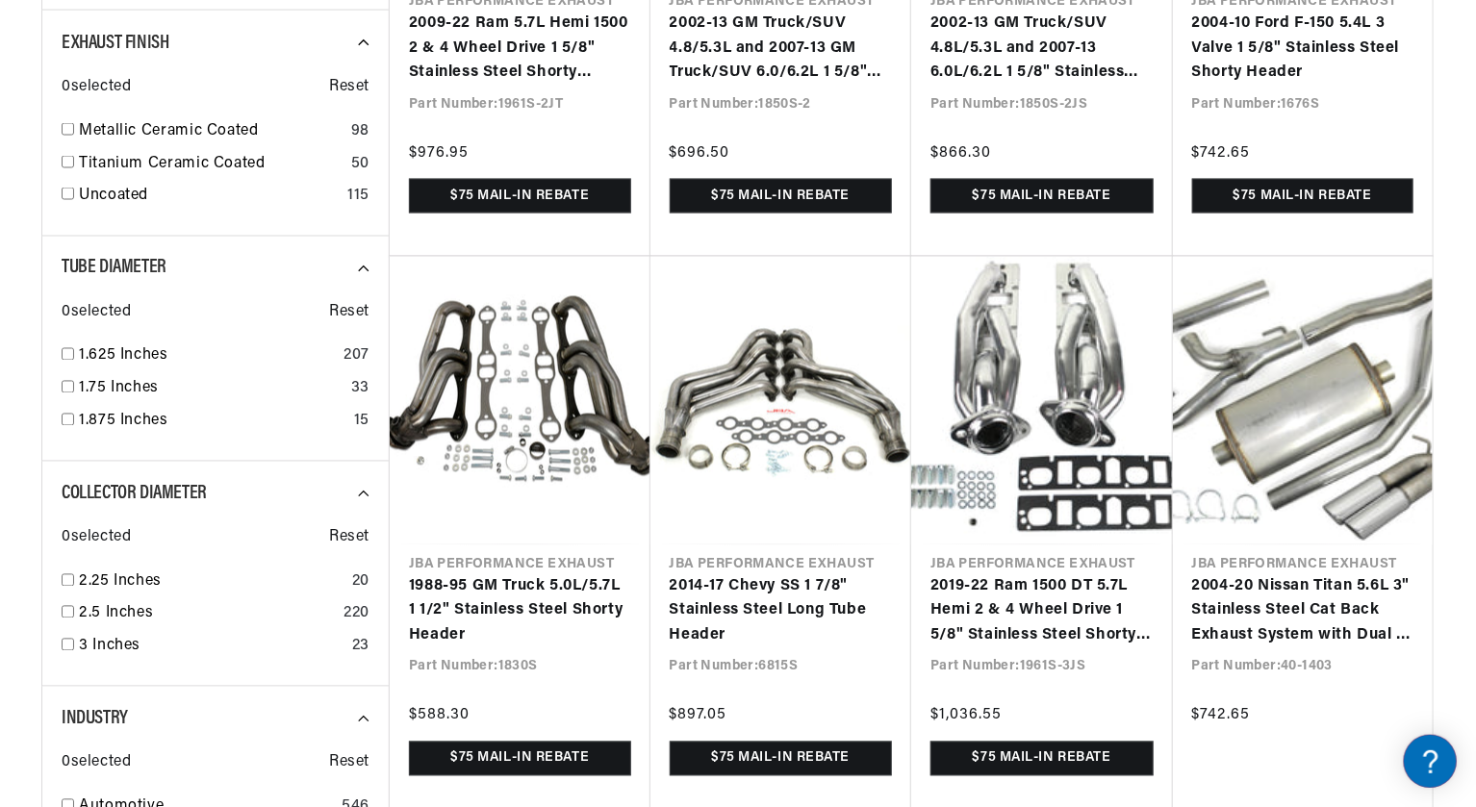
scroll to position [1651, 0]
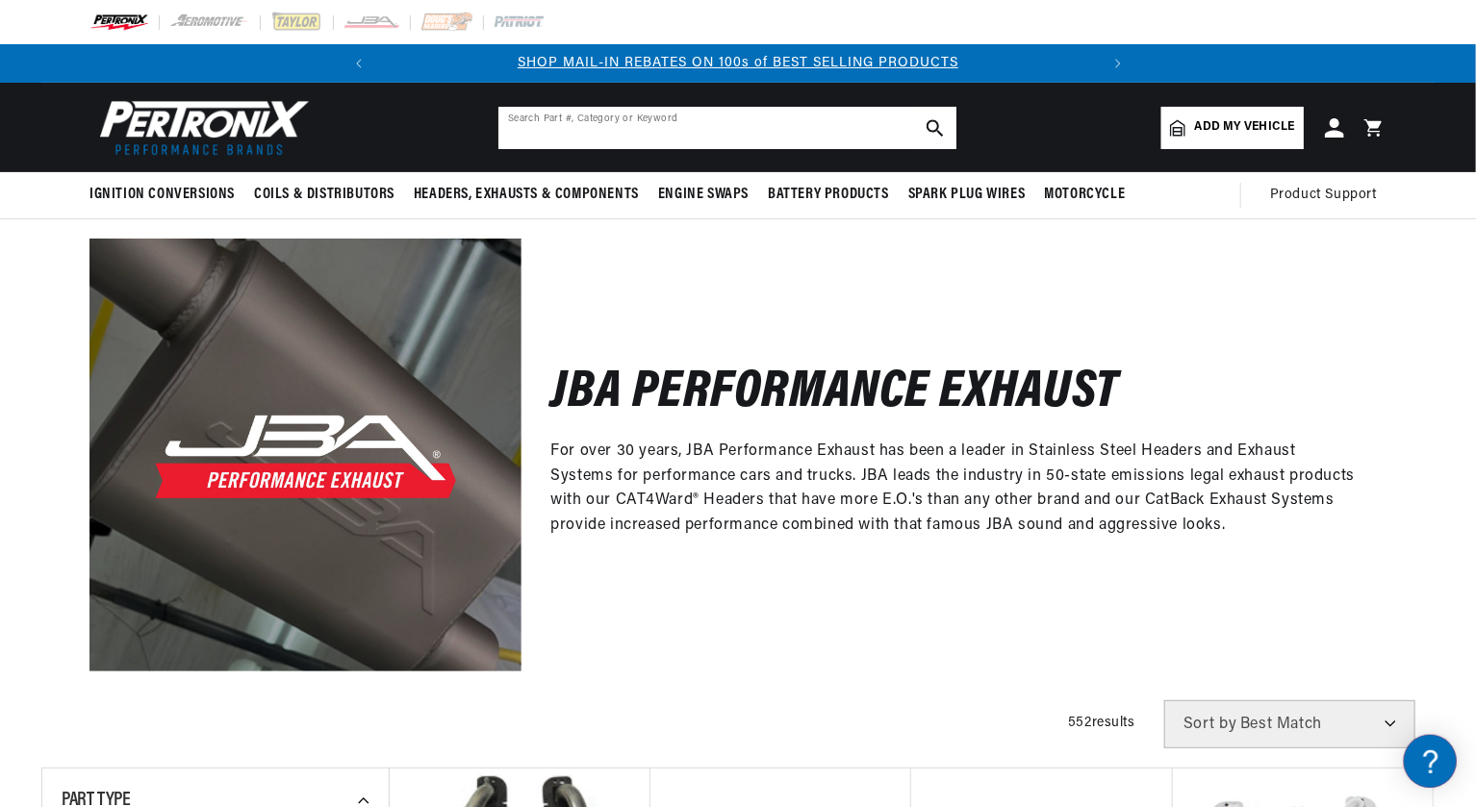
click at [646, 138] on input "text" at bounding box center [727, 128] width 458 height 42
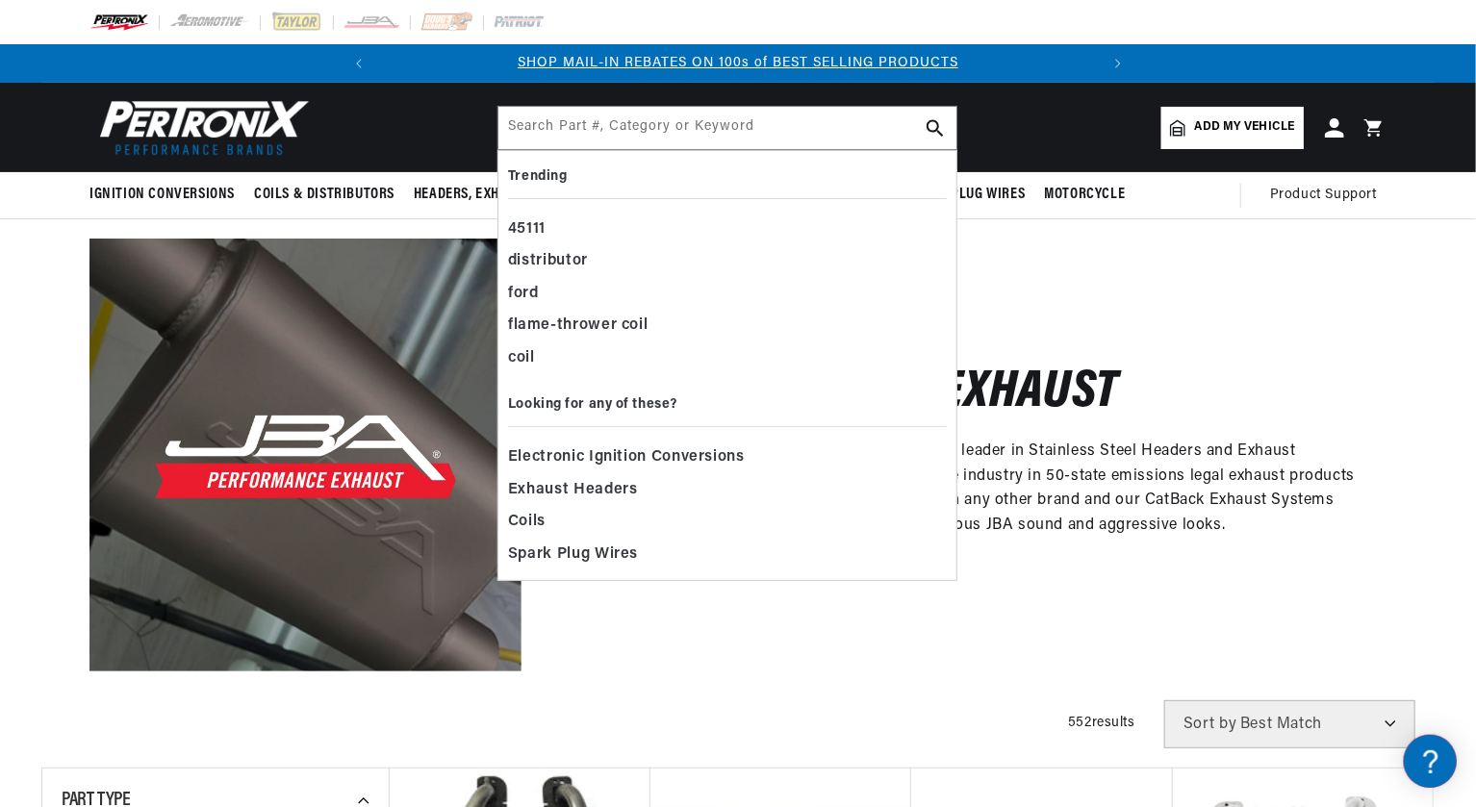
click at [1111, 355] on div "JBA Performance Exhaust For over 30 years, JBA Performance Exhaust has been a l…" at bounding box center [953, 455] width 865 height 432
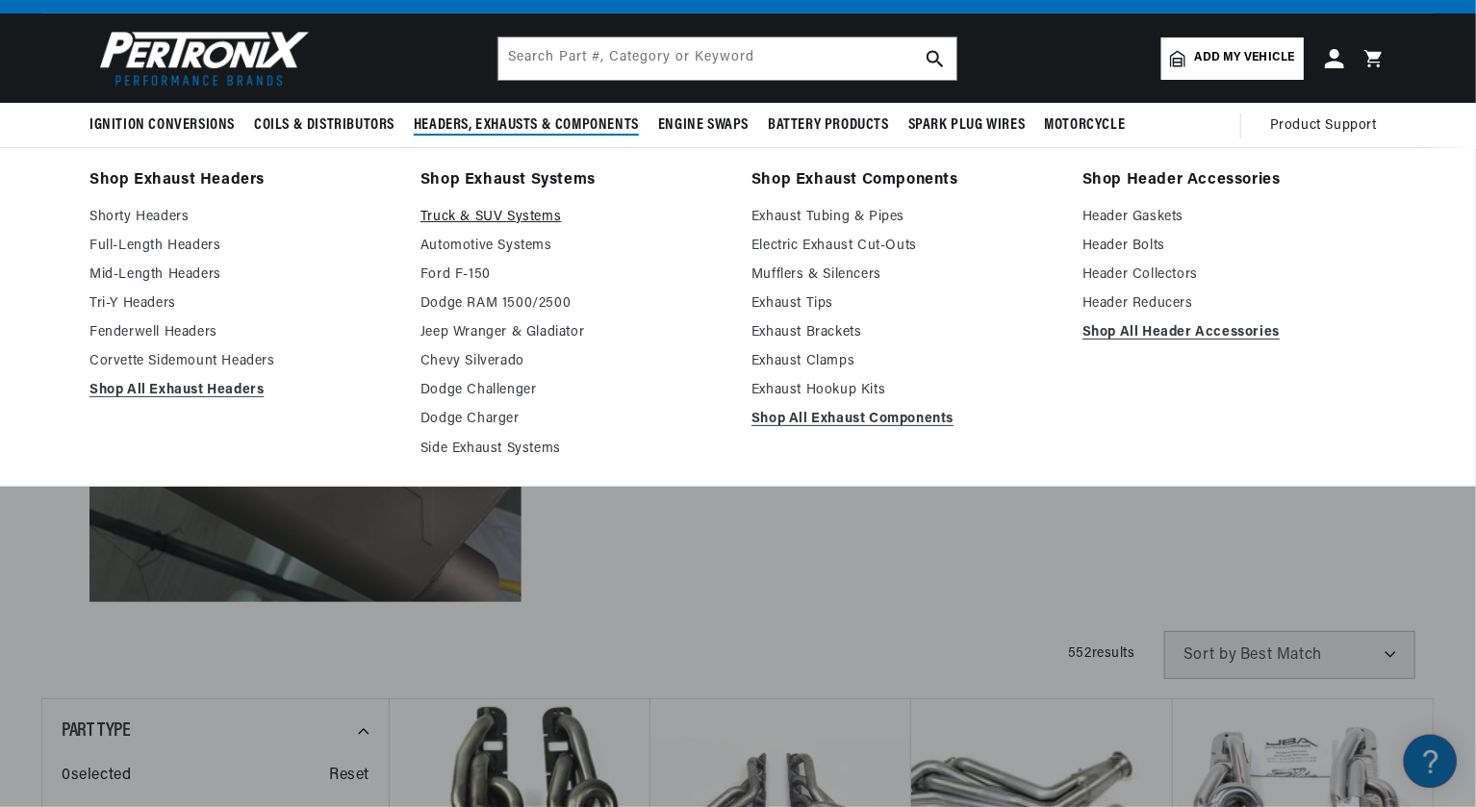
scroll to position [71, 0]
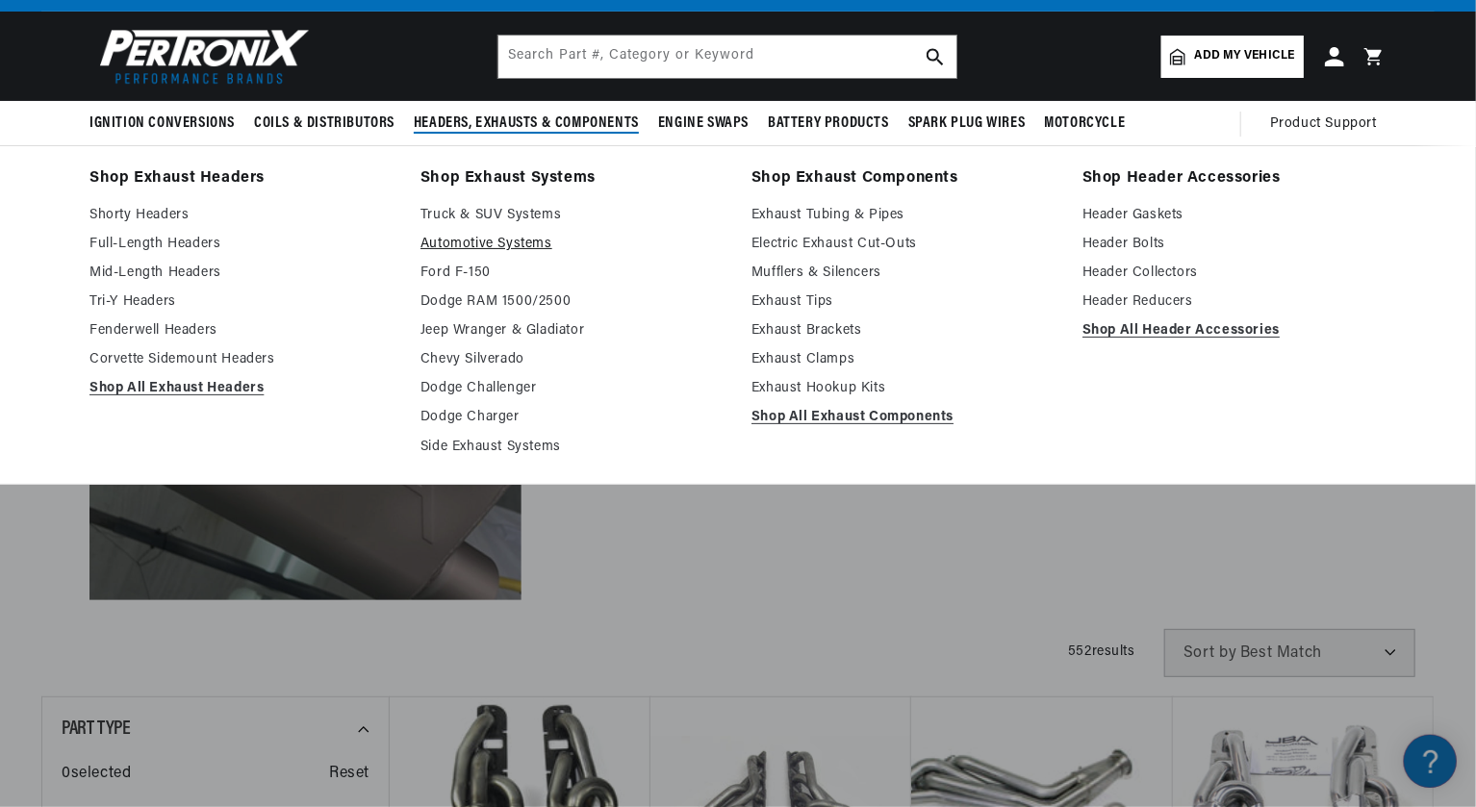
click at [488, 245] on link "Automotive Systems" at bounding box center [572, 244] width 304 height 23
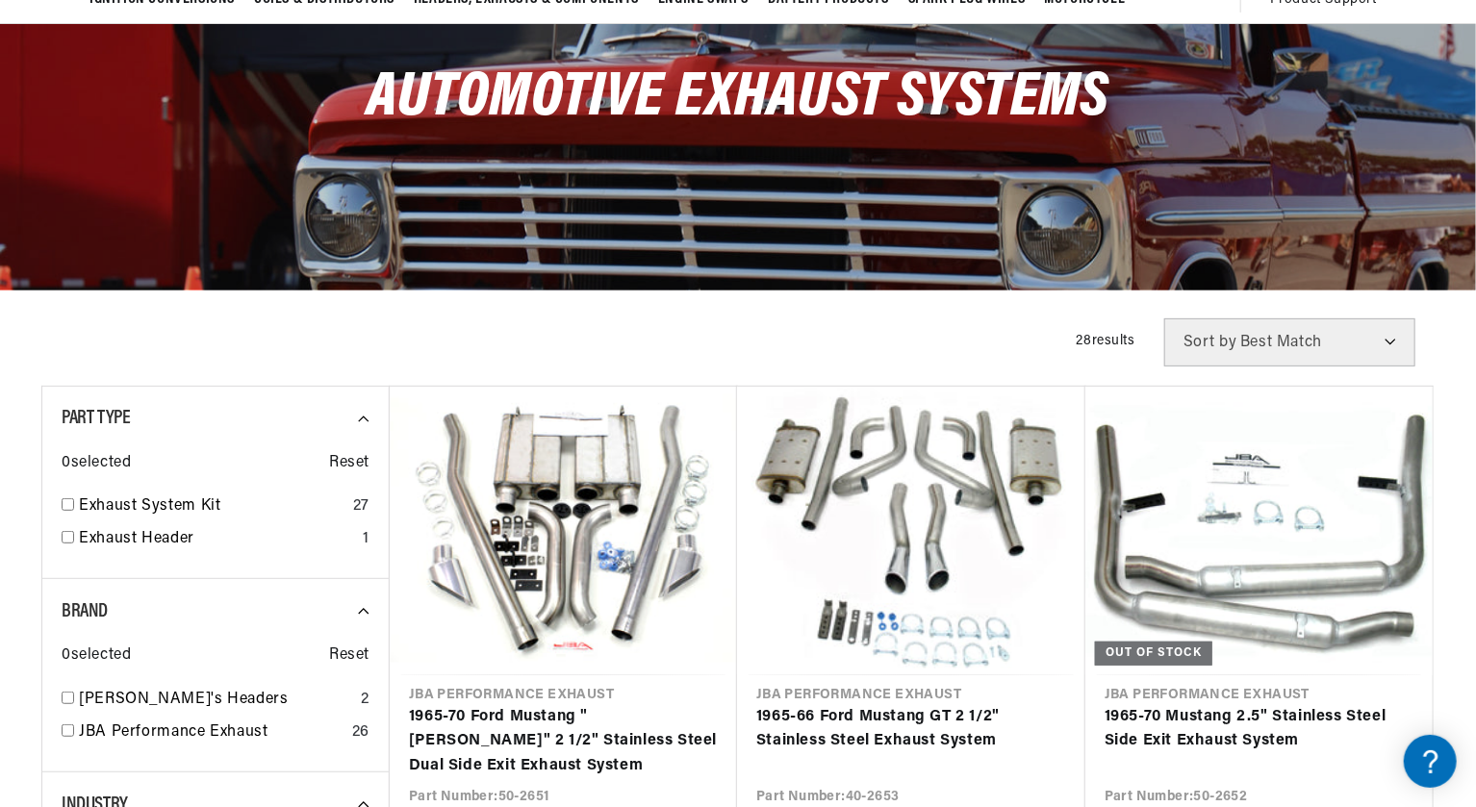
scroll to position [218, 0]
